Goal: Navigation & Orientation: Find specific page/section

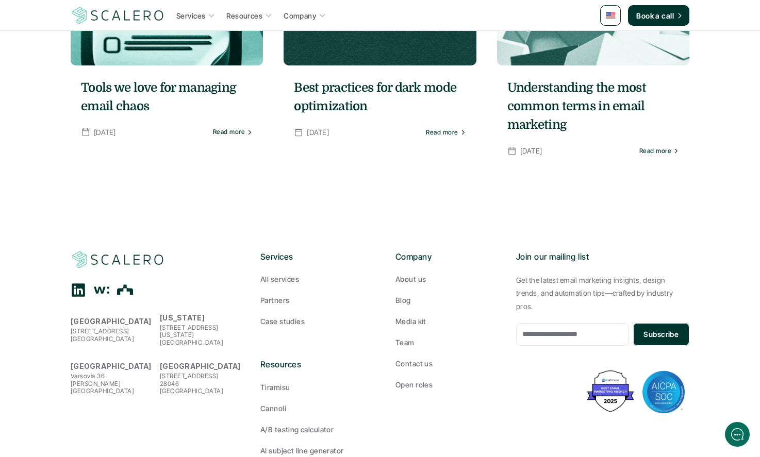
scroll to position [2237, 0]
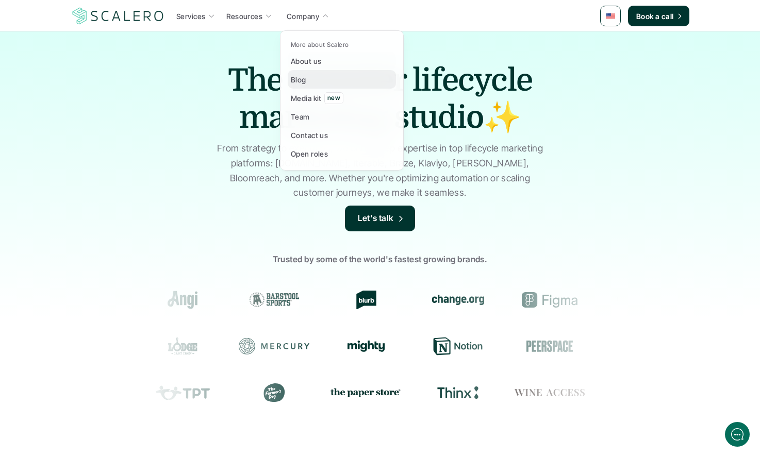
click at [293, 78] on p "Blog" at bounding box center [298, 79] width 15 height 11
